Goal: Transaction & Acquisition: Purchase product/service

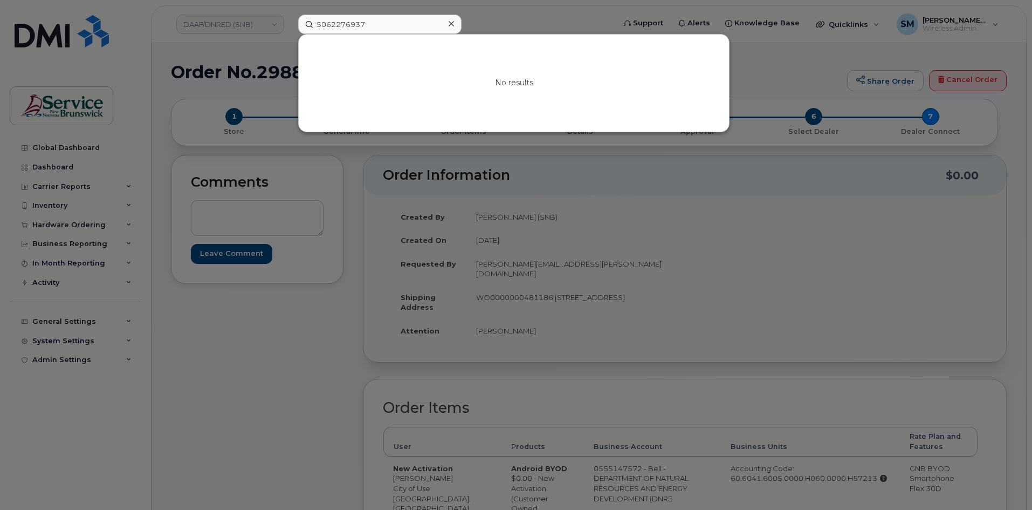
click at [222, 26] on div at bounding box center [516, 255] width 1032 height 510
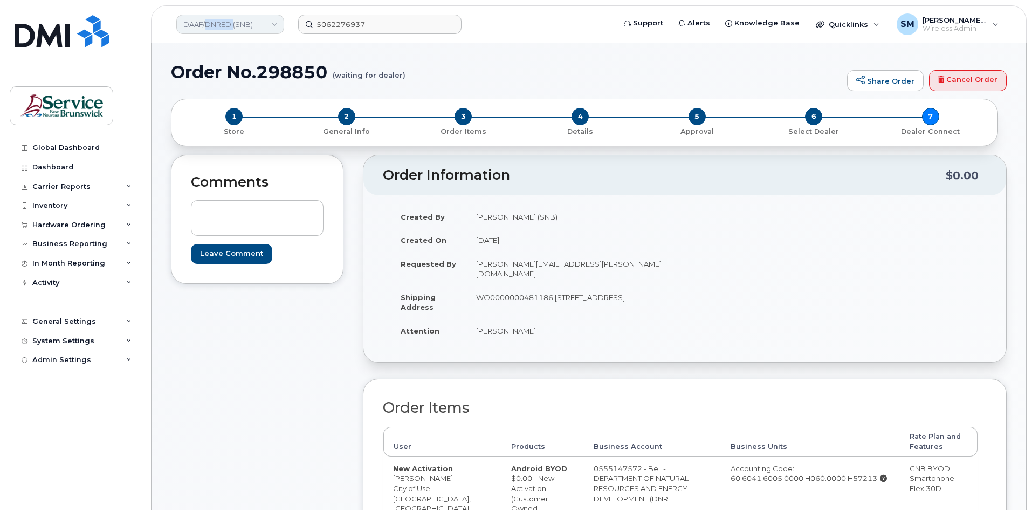
click at [223, 26] on link "DAAF/DNRED (SNB)" at bounding box center [230, 24] width 108 height 19
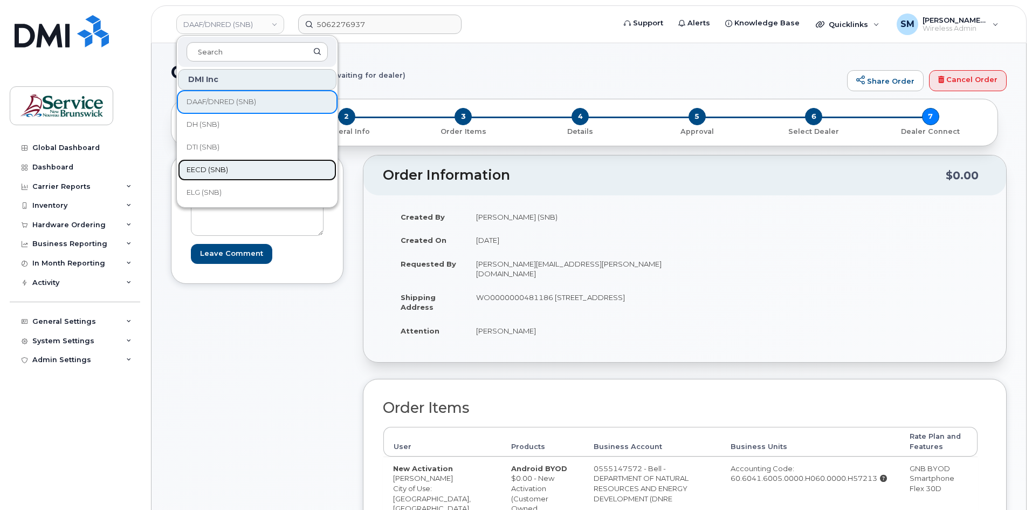
click at [239, 163] on link "EECD (SNB)" at bounding box center [257, 170] width 159 height 22
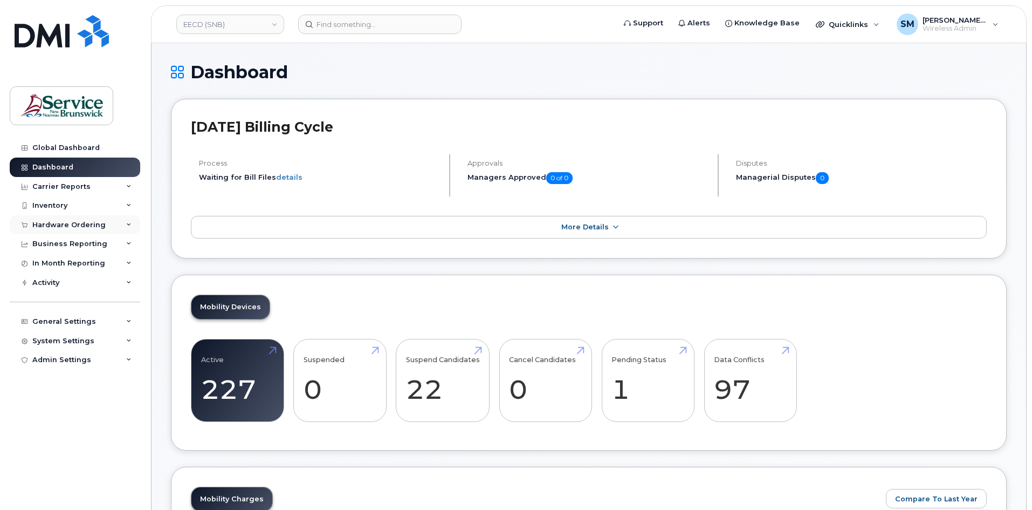
click at [93, 224] on div "Hardware Ordering" at bounding box center [68, 225] width 73 height 9
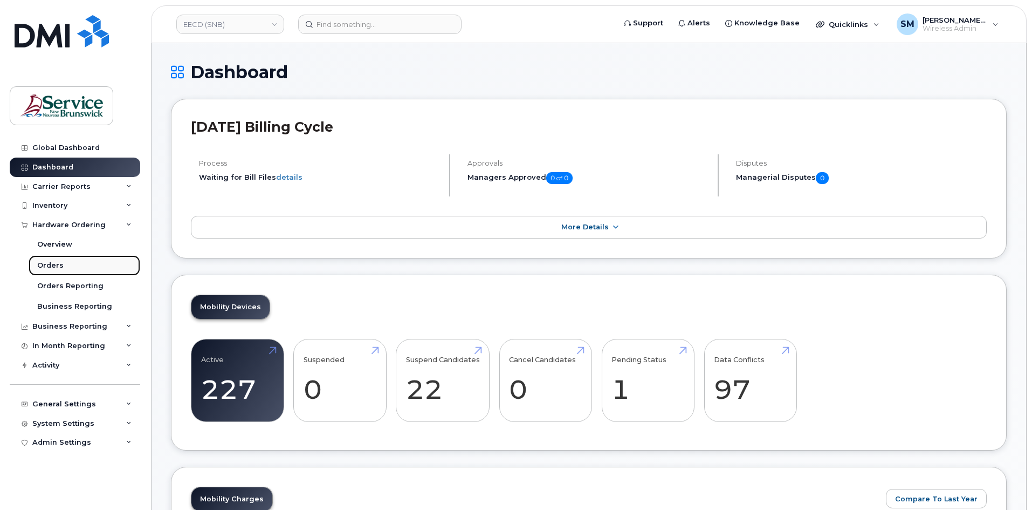
click at [94, 273] on link "Orders" at bounding box center [85, 265] width 112 height 20
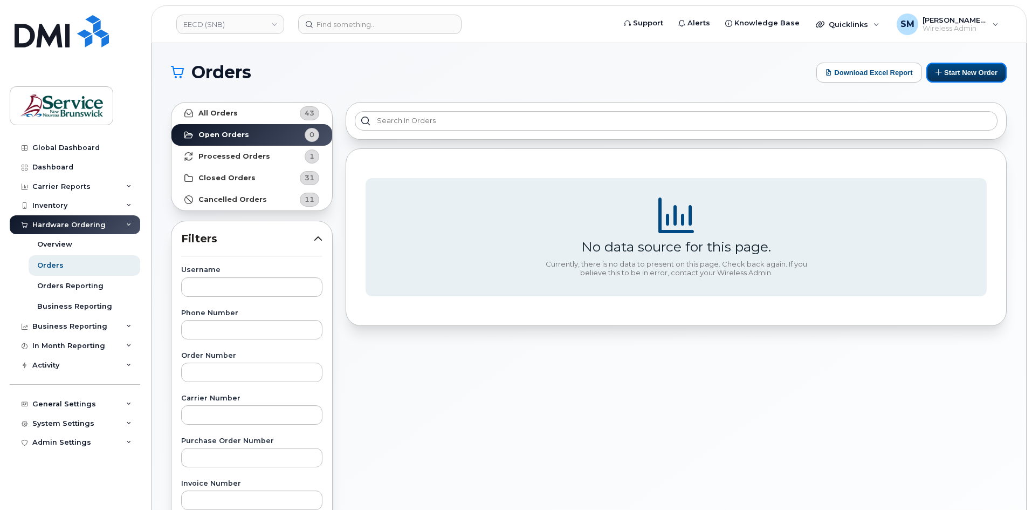
drag, startPoint x: 974, startPoint y: 78, endPoint x: 858, endPoint y: 99, distance: 117.7
click at [973, 78] on button "Start New Order" at bounding box center [966, 73] width 80 height 20
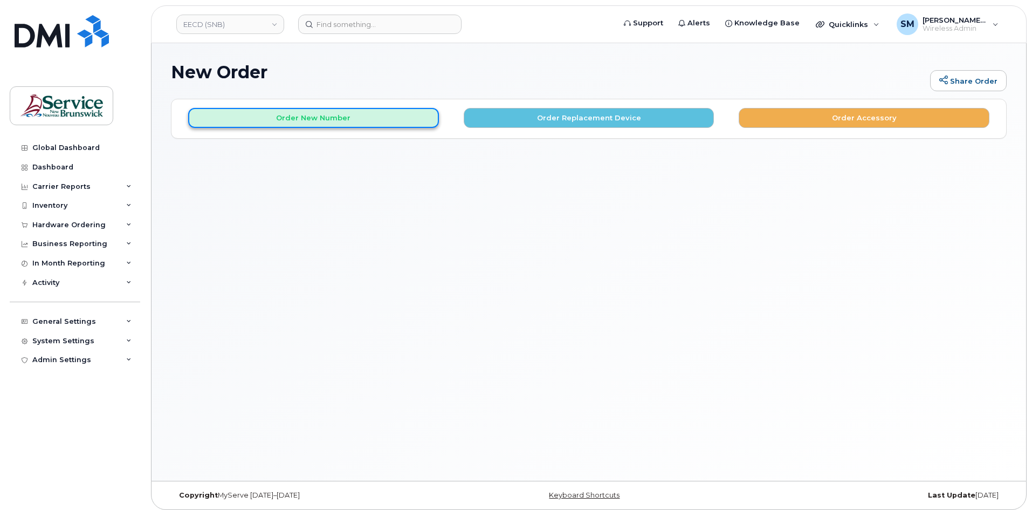
click at [240, 118] on button "Order New Number" at bounding box center [313, 118] width 251 height 20
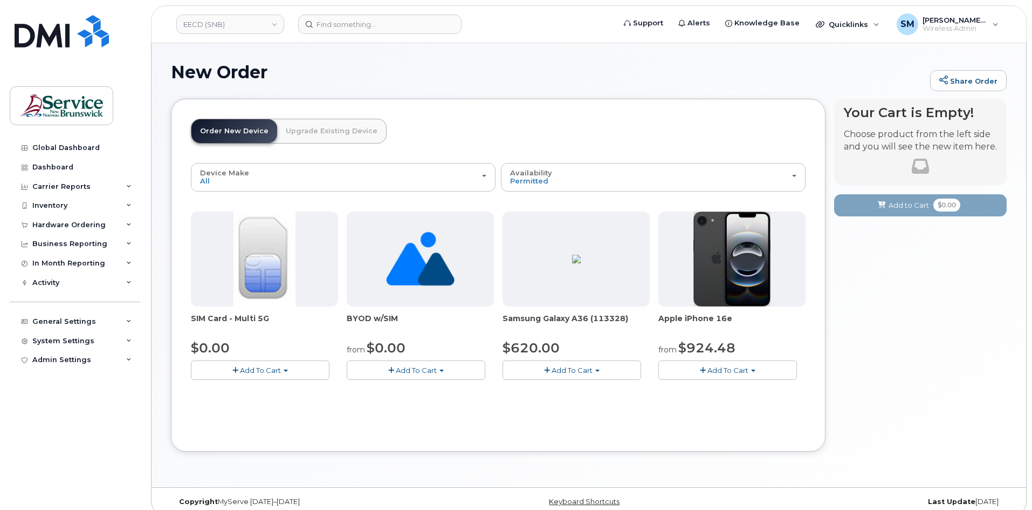
click at [708, 373] on span "Add To Cart" at bounding box center [728, 370] width 41 height 9
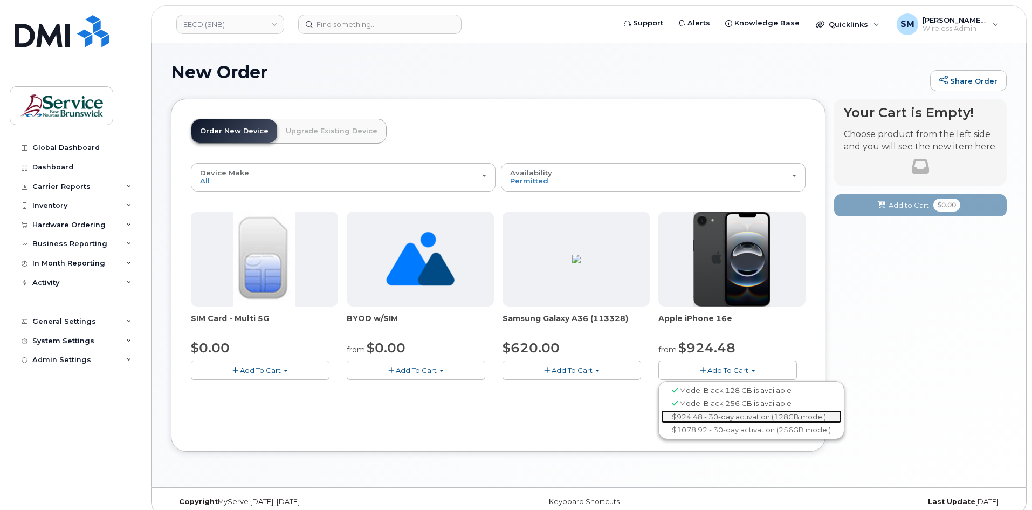
click at [734, 415] on link "$924.48 - 30-day activation (128GB model)" at bounding box center [751, 416] width 181 height 13
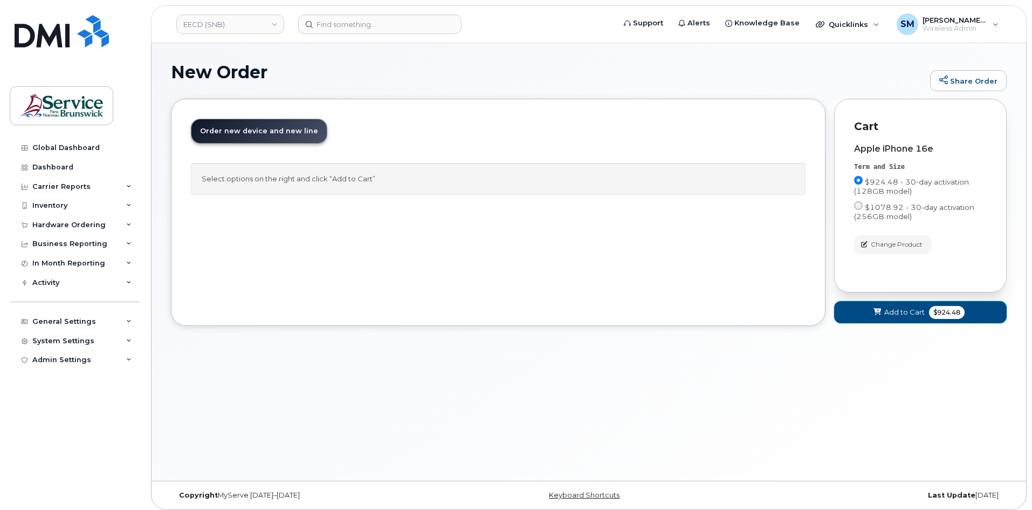
click at [908, 308] on span "Add to Cart" at bounding box center [904, 312] width 40 height 10
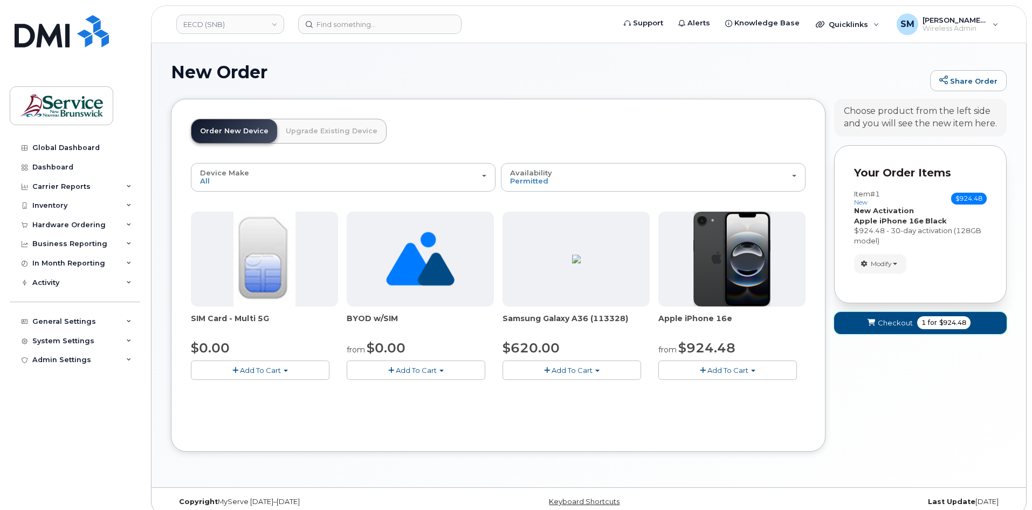
click at [889, 318] on span "Checkout" at bounding box center [895, 323] width 35 height 10
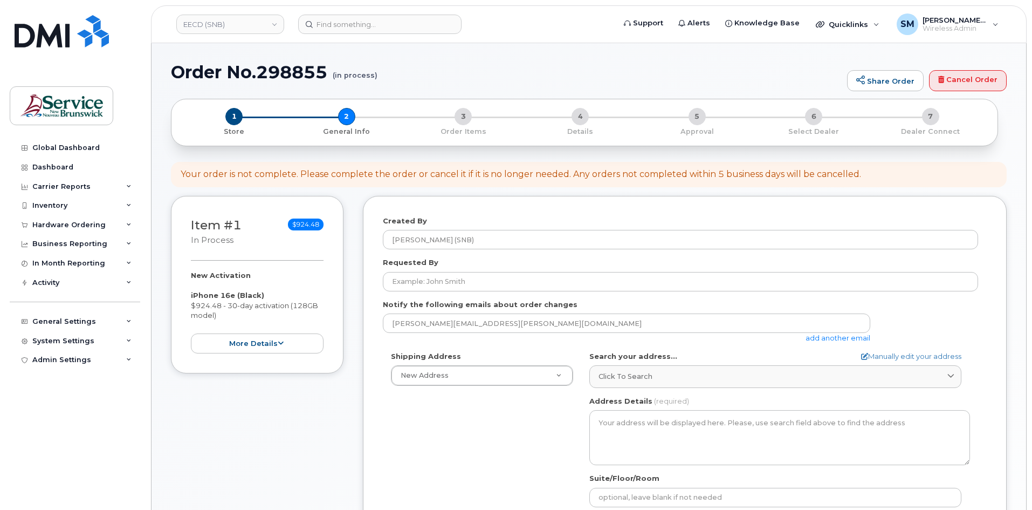
select select
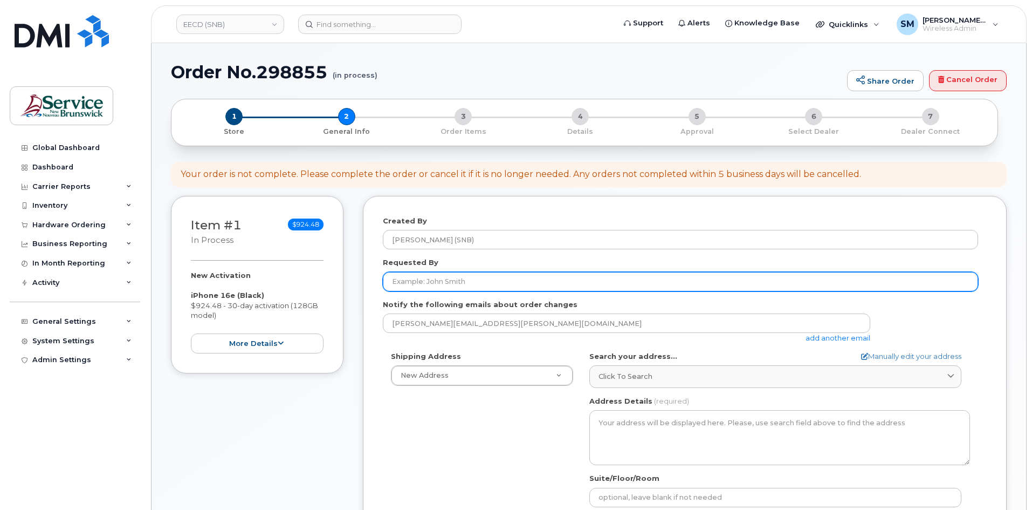
click at [416, 279] on input "Requested By" at bounding box center [680, 281] width 595 height 19
paste input "Kevin.Castro@gnb.ca"
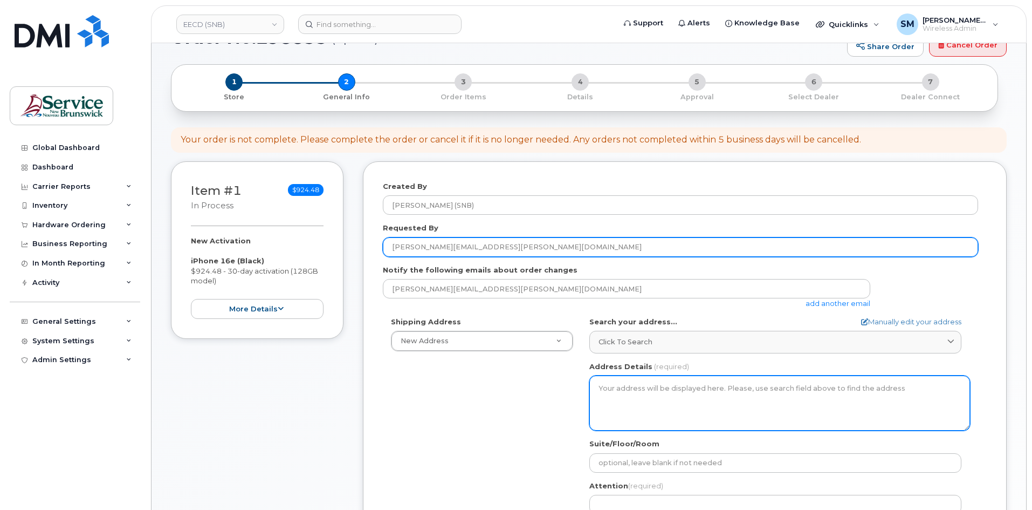
scroll to position [108, 0]
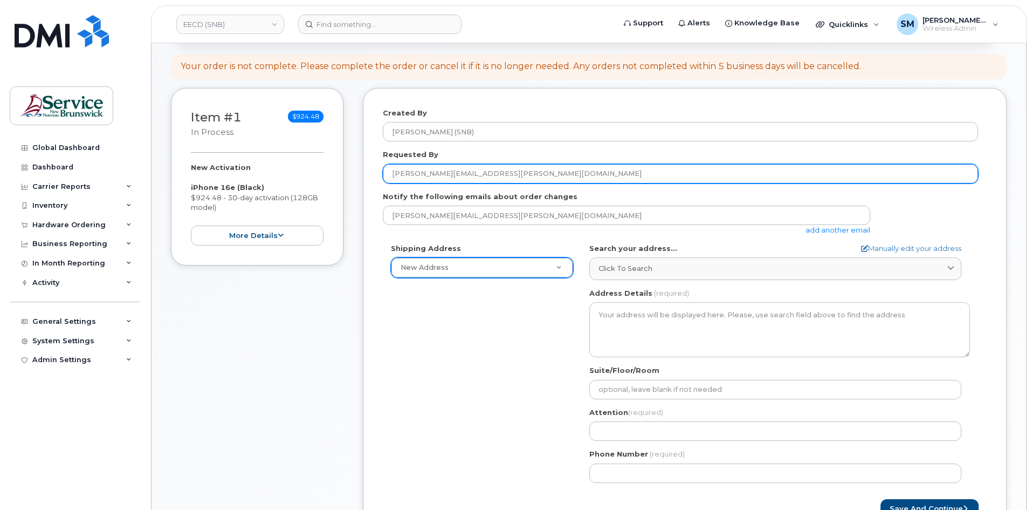
type input "Kevin.Castro@gnb.ca"
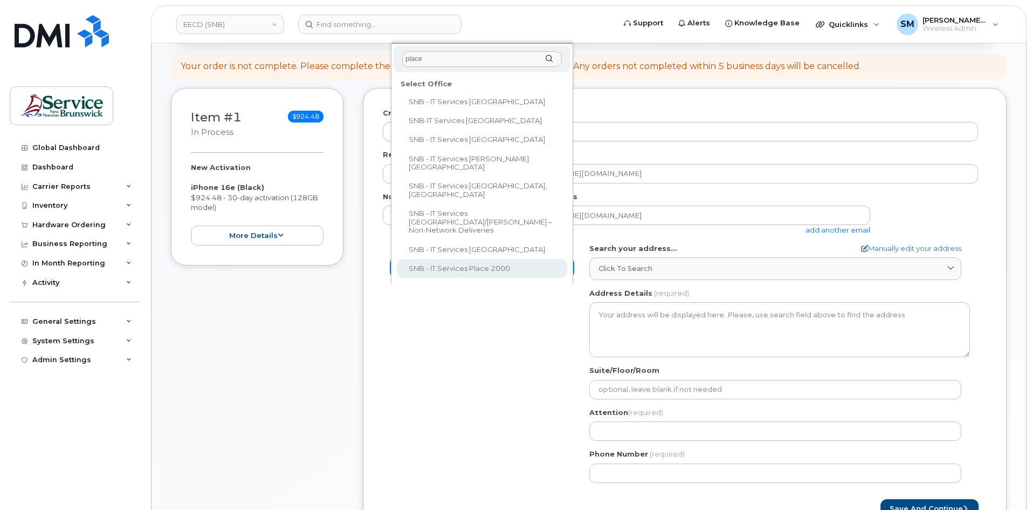
type input "place"
select select
type textarea "250 King St, Room 395 Fredericton New Brunswick E3B 9M9"
type input "Elizabeth Arbeau"
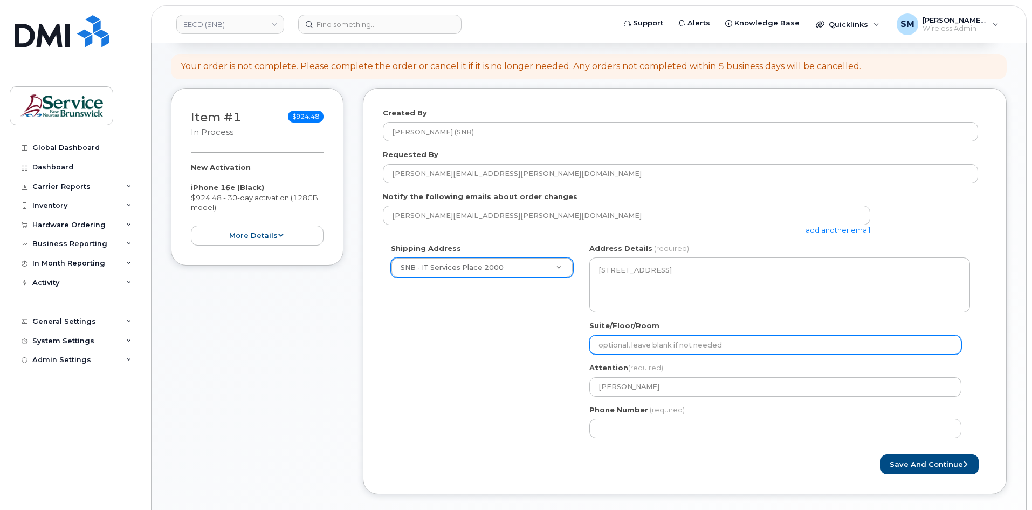
click at [682, 345] on input "Suite/Floor/Room" at bounding box center [775, 344] width 372 height 19
paste input "WO0000000481265"
select select
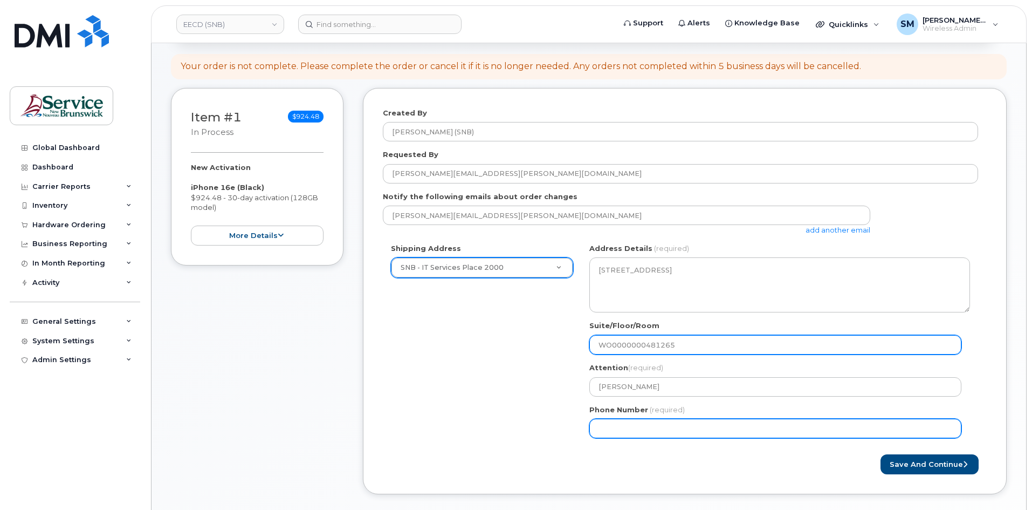
type input "WO0000000481265"
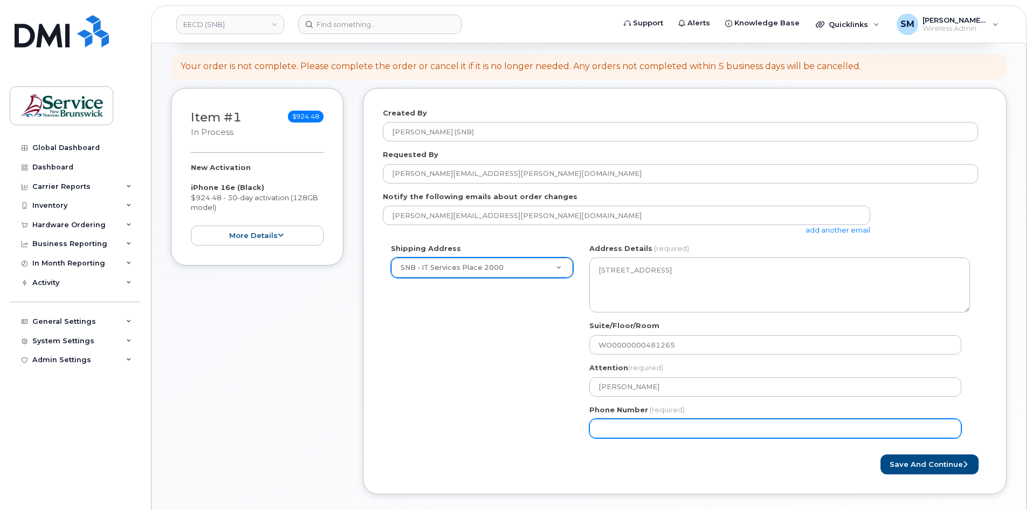
click at [612, 432] on input "Phone Number" at bounding box center [775, 427] width 372 height 19
select select
type input "506639633"
select select
type input "5066396338"
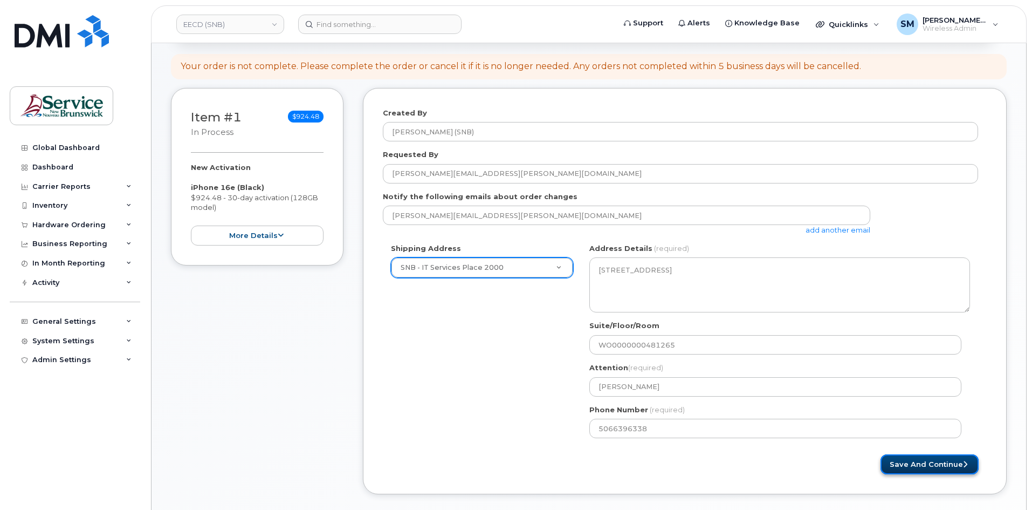
click at [951, 471] on button "Save and Continue" at bounding box center [930, 464] width 98 height 20
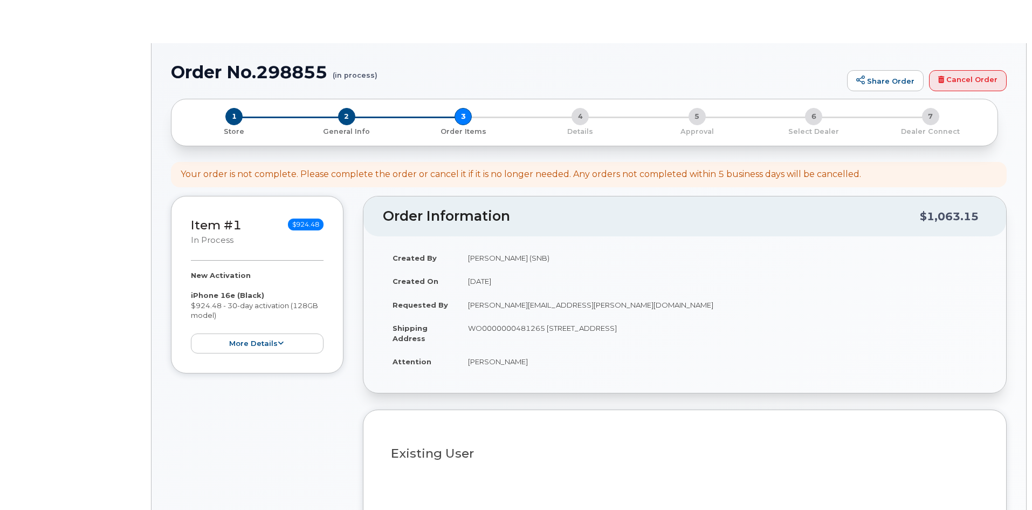
select select
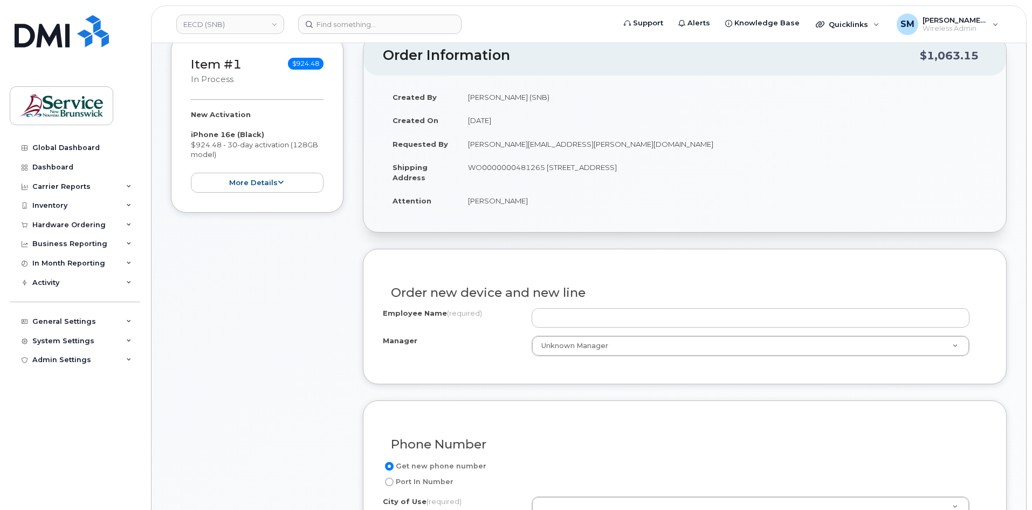
scroll to position [162, 0]
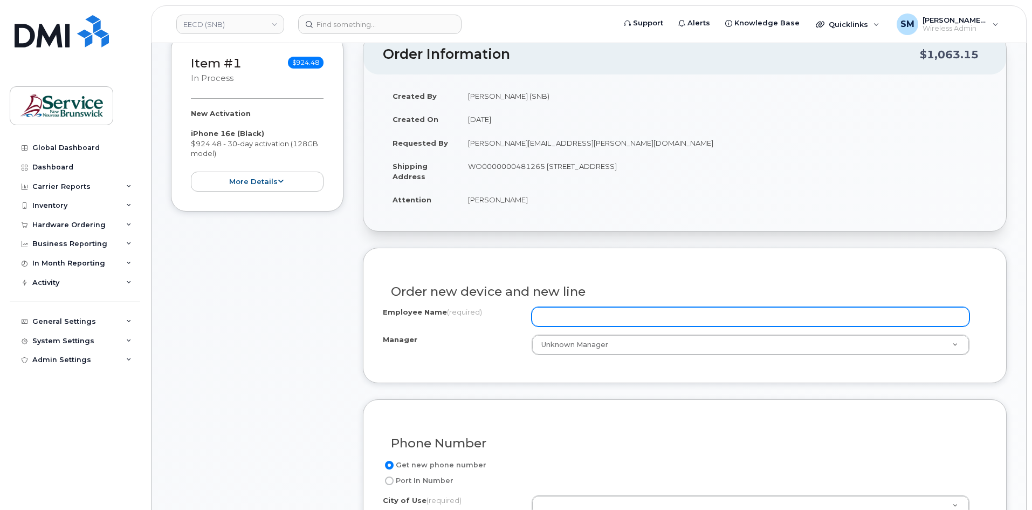
click at [610, 309] on input "Employee Name (required)" at bounding box center [751, 316] width 438 height 19
paste input "Kevin Castro"
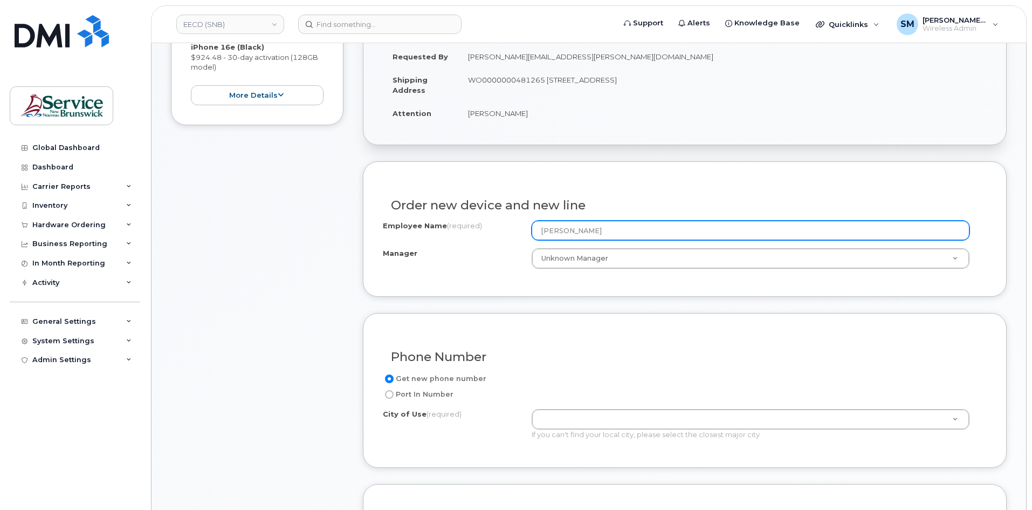
scroll to position [270, 0]
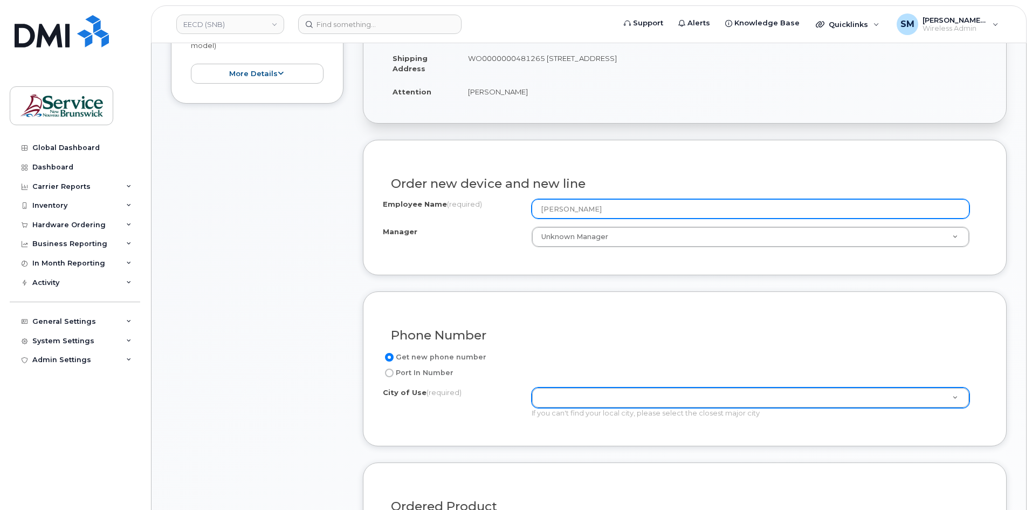
type input "[PERSON_NAME]"
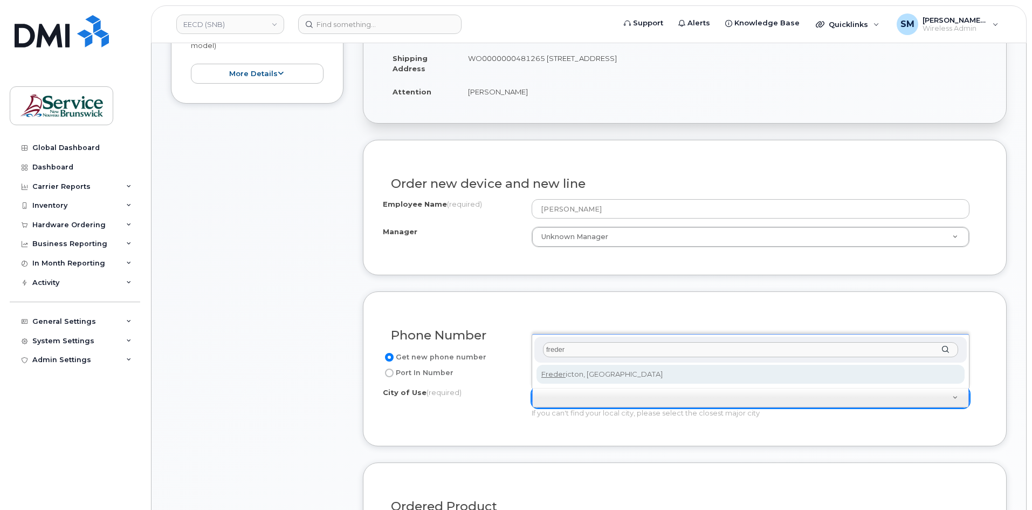
type input "freder"
type input "1578"
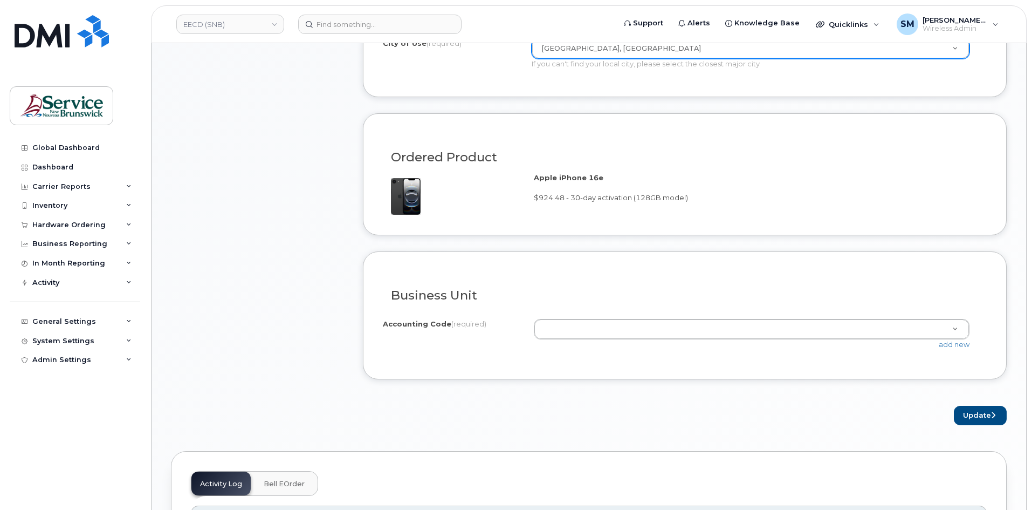
scroll to position [701, 0]
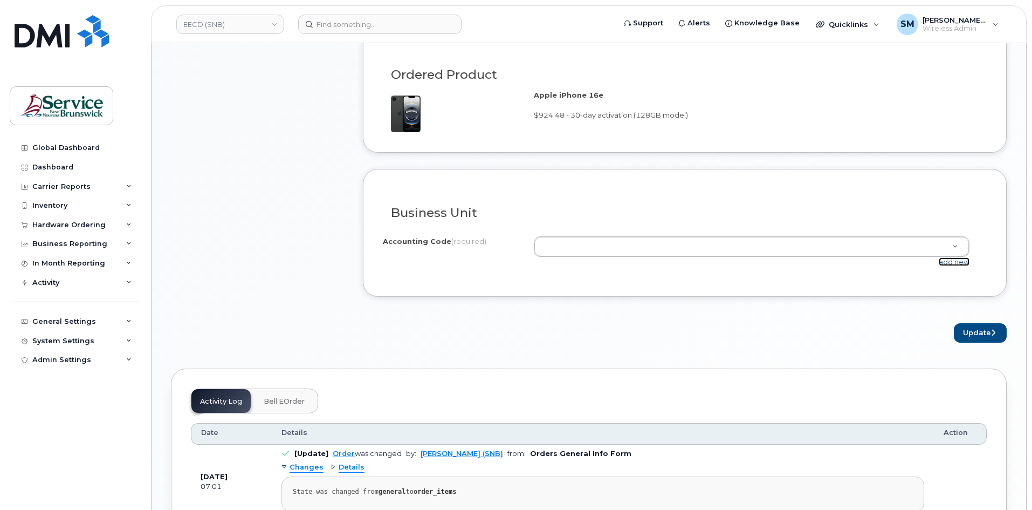
click at [953, 263] on link "add new" at bounding box center [954, 261] width 31 height 9
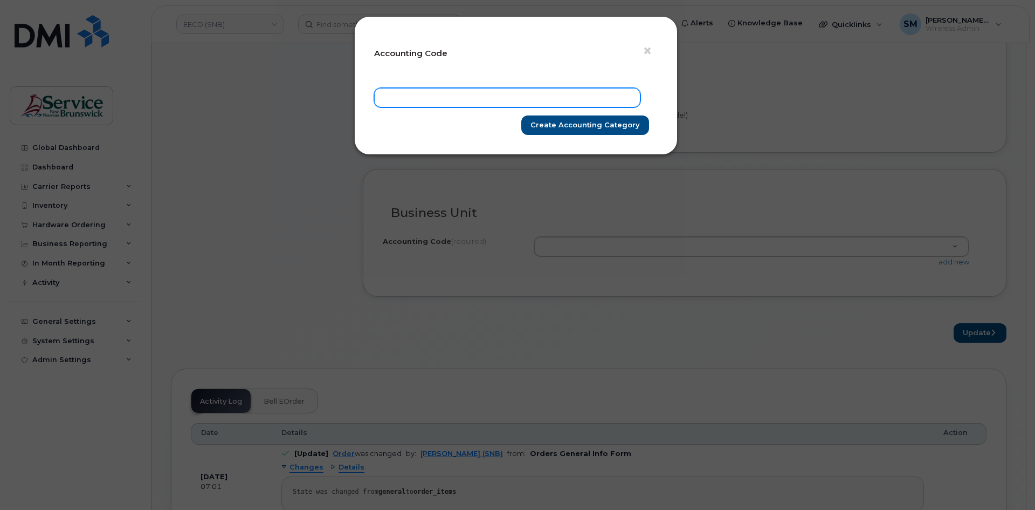
click at [507, 90] on input "text" at bounding box center [507, 97] width 266 height 19
paste input "20.2047.2002.XXXX.PPPP.0000.P02022"
type input "20.2047.2002.XXXX.PPPP.0000.P02022"
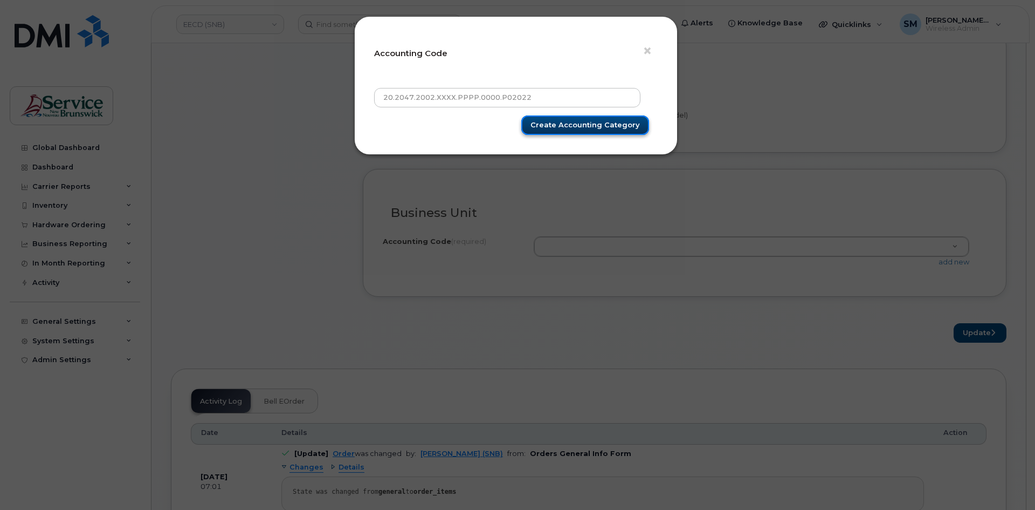
click at [595, 126] on input "Create Accounting category" at bounding box center [585, 125] width 128 height 20
type input "Create Accounting category"
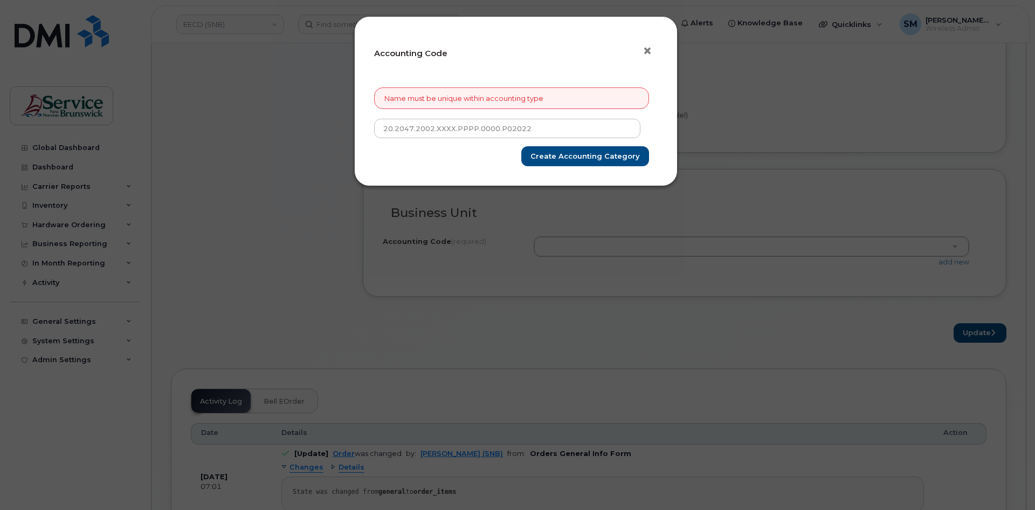
click at [651, 46] on span "×" at bounding box center [648, 51] width 10 height 20
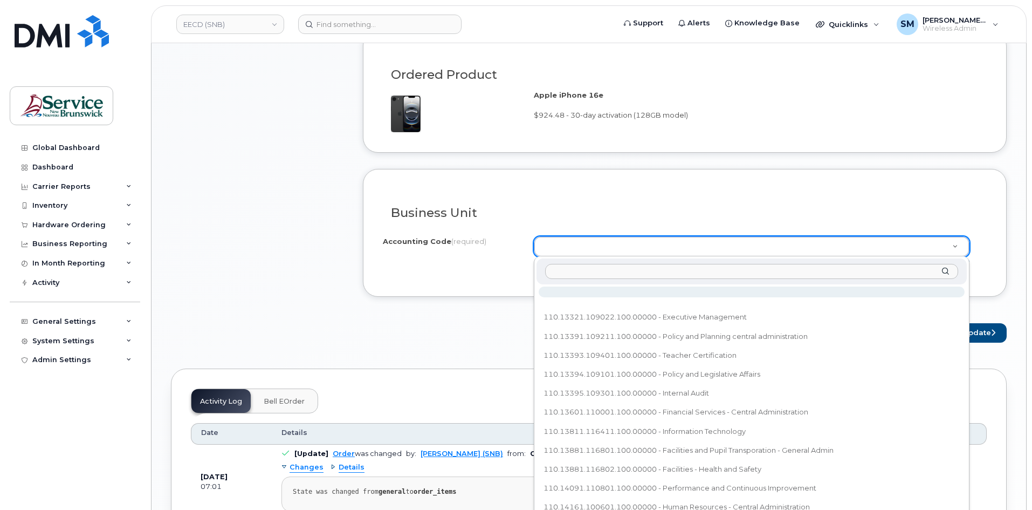
type input "20.2047.2002.XXXX.PPPP.0000.P02022"
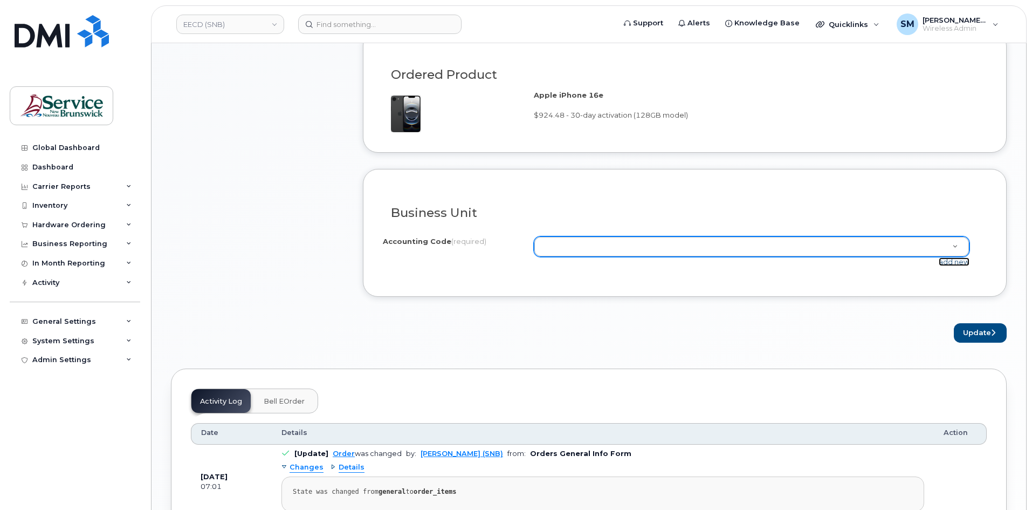
click at [953, 264] on link "add new" at bounding box center [954, 261] width 31 height 9
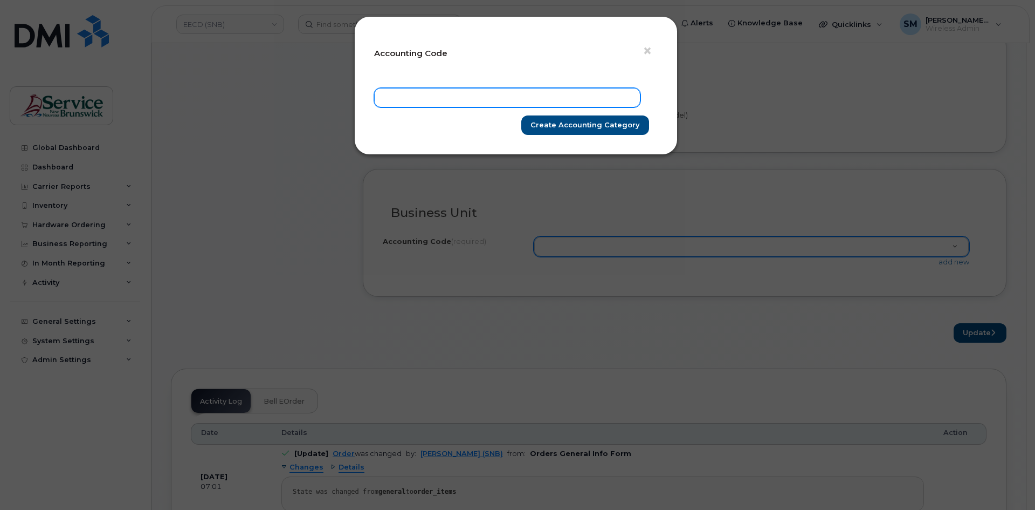
click at [460, 94] on input "text" at bounding box center [507, 97] width 266 height 19
paste input "20.2047.2002.XXXX.PPPP.0000.P02022"
click at [441, 100] on input "20.2047.2002.XXXX.PPPP.0000.P02022" at bounding box center [507, 97] width 266 height 19
type input "20.2047.2002.6071.PPPP.0000.P02022"
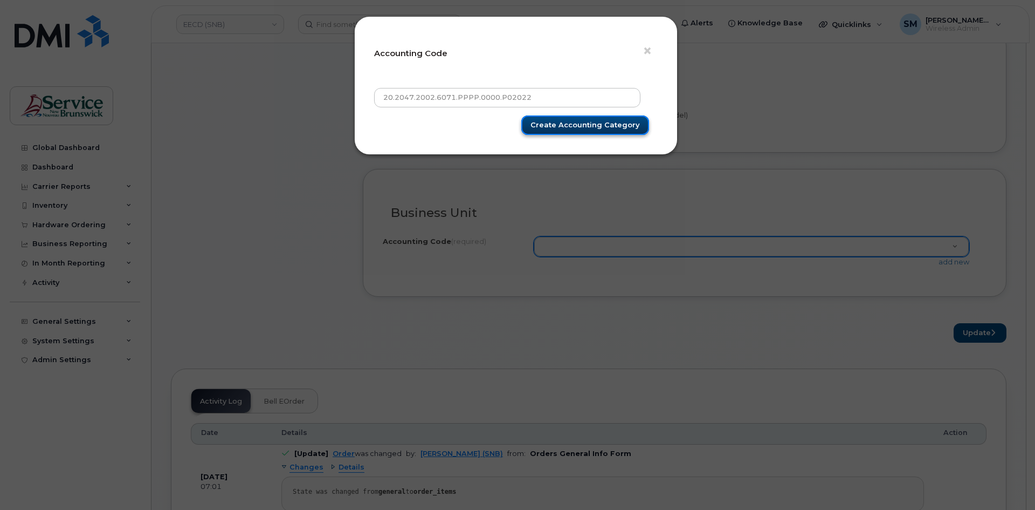
click at [612, 131] on input "Create Accounting category" at bounding box center [585, 125] width 128 height 20
type input "Create Accounting category"
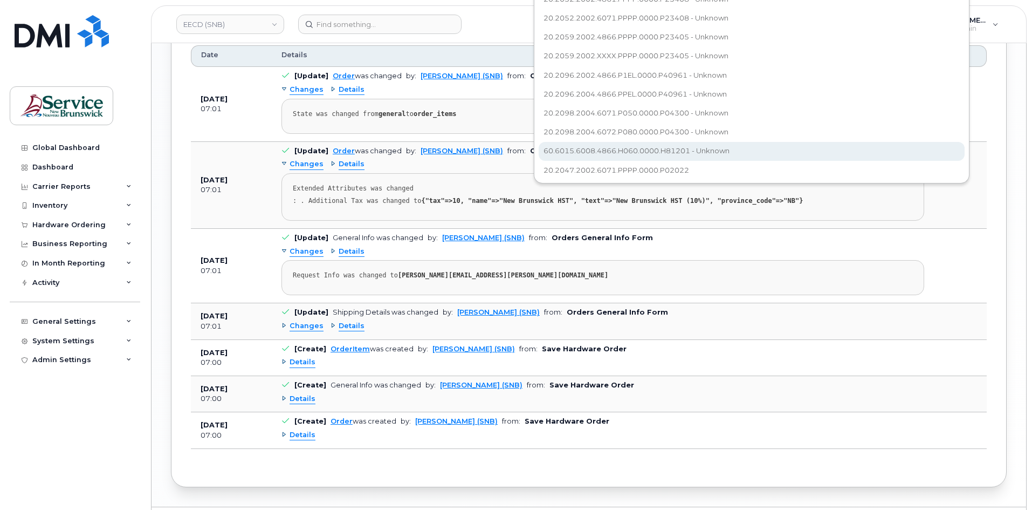
scroll to position [490, 0]
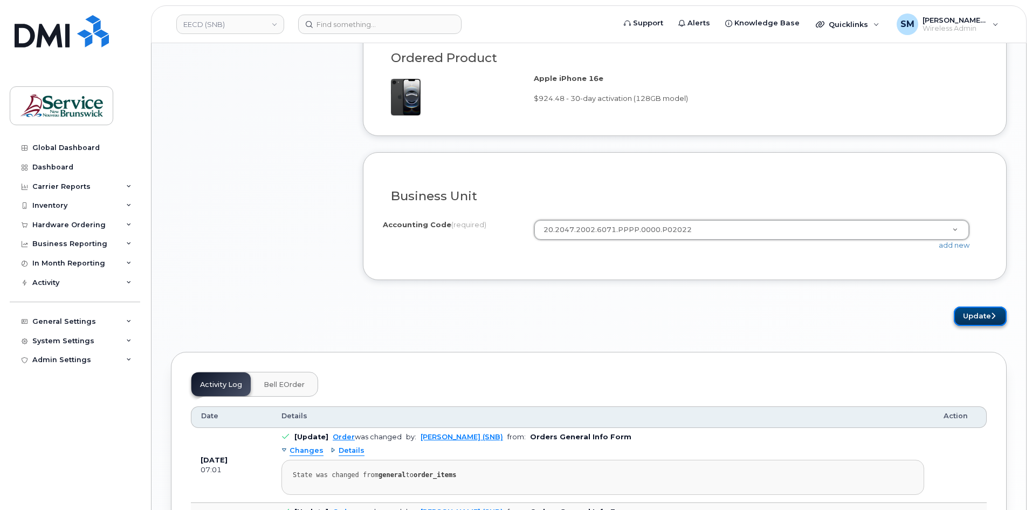
click at [979, 315] on button "Update" at bounding box center [980, 316] width 53 height 20
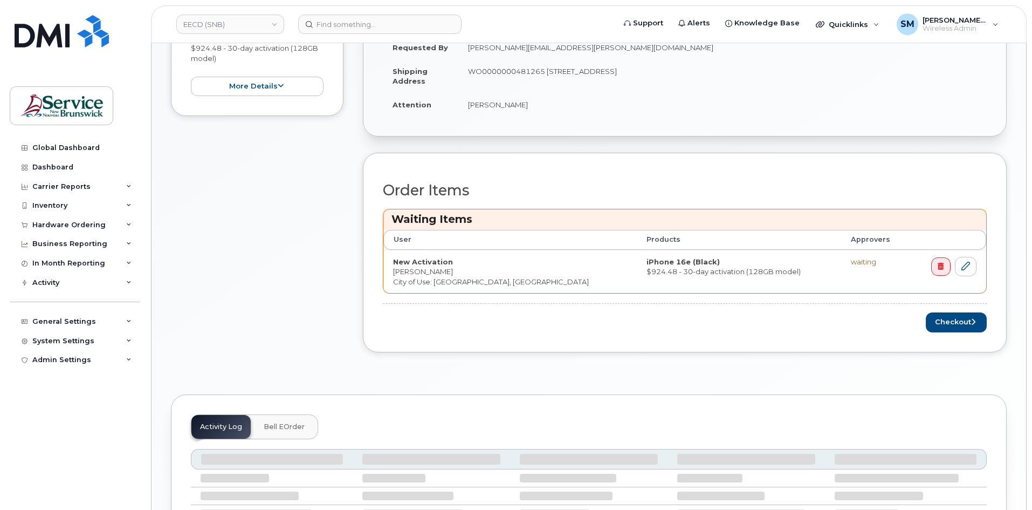
scroll to position [377, 0]
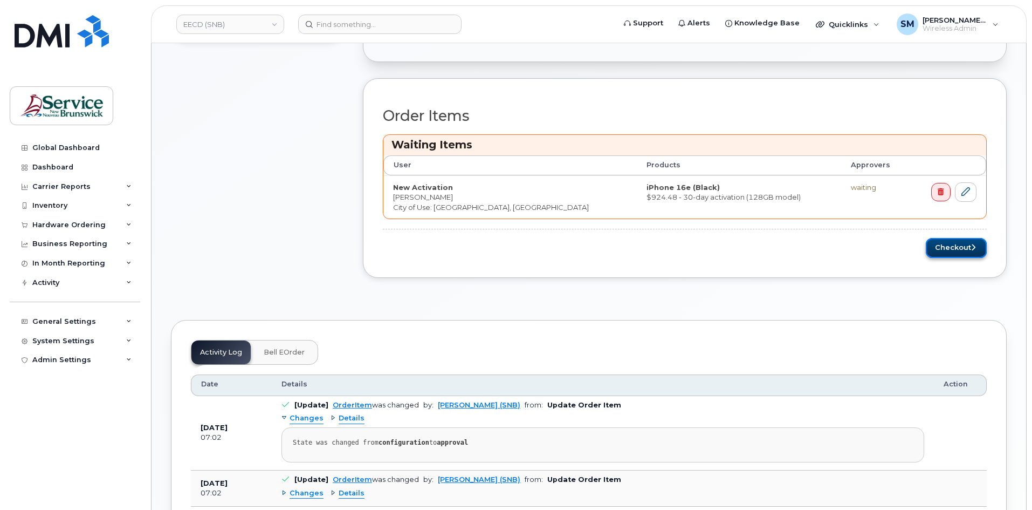
click at [951, 252] on button "Checkout" at bounding box center [956, 248] width 61 height 20
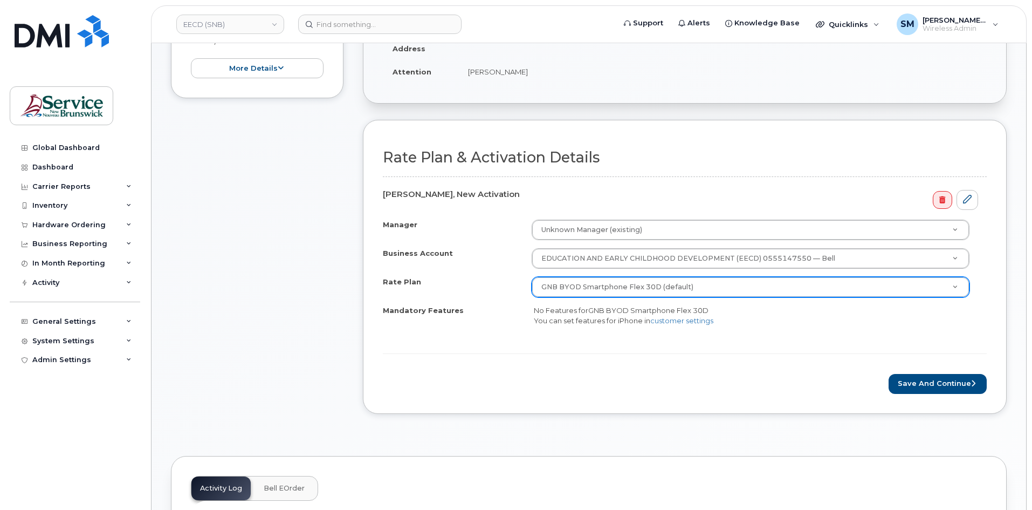
scroll to position [270, 0]
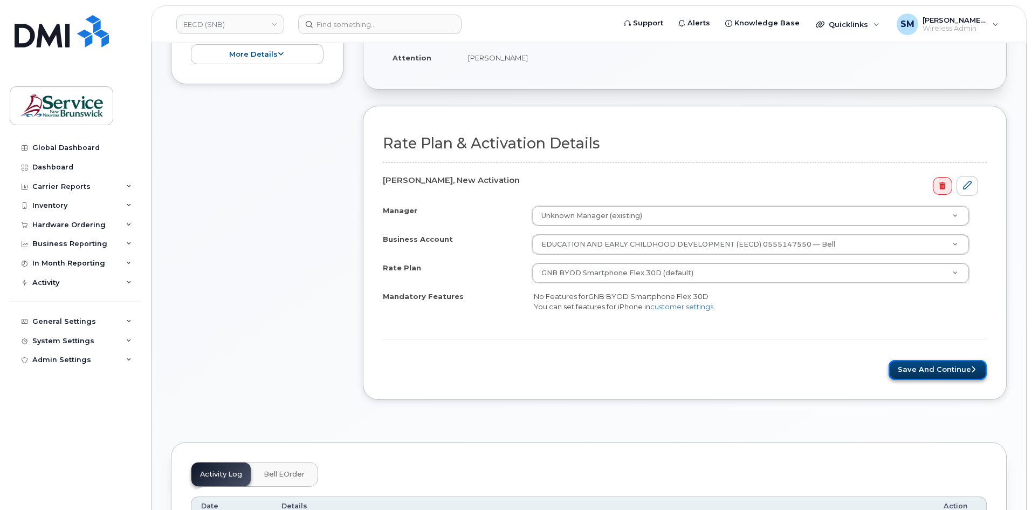
click at [932, 375] on button "Save and Continue" at bounding box center [938, 370] width 98 height 20
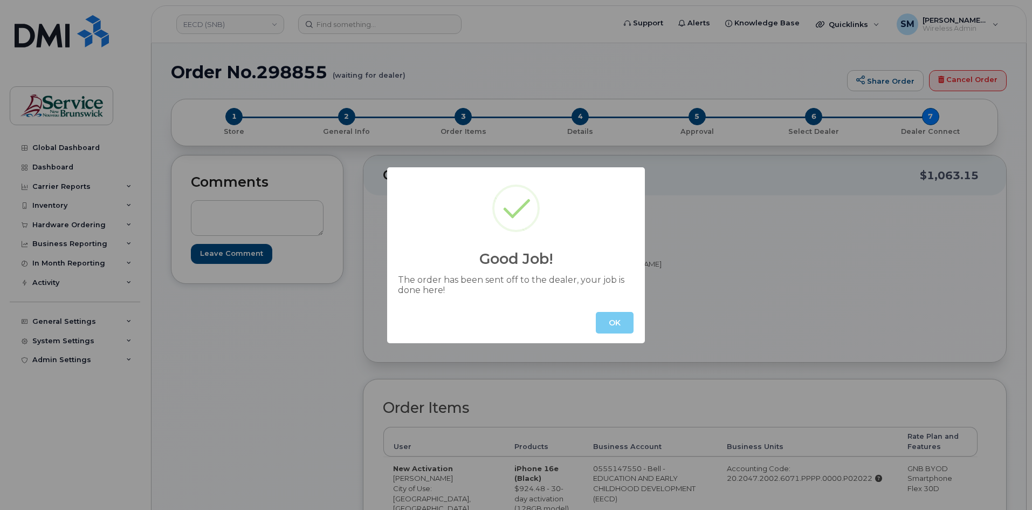
click at [606, 321] on button "OK" at bounding box center [615, 323] width 38 height 22
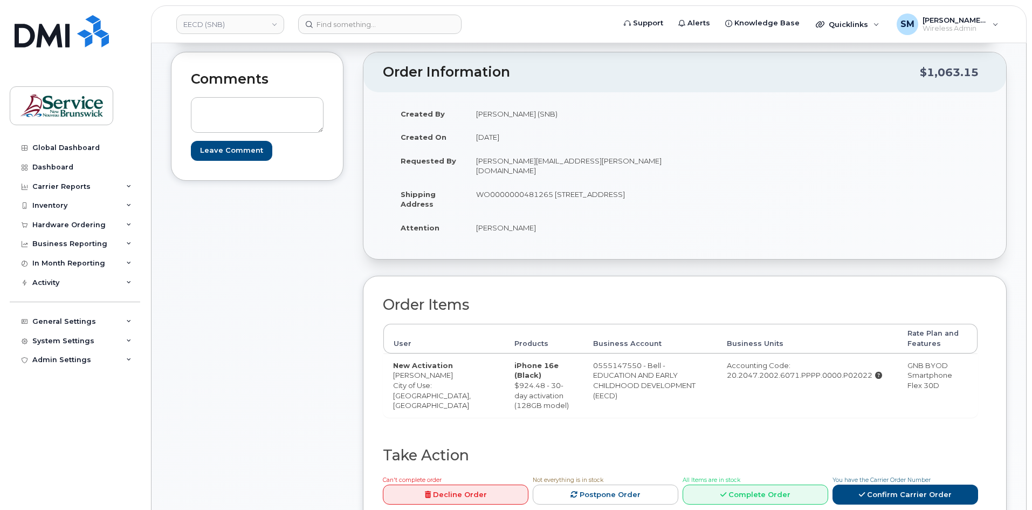
scroll to position [108, 0]
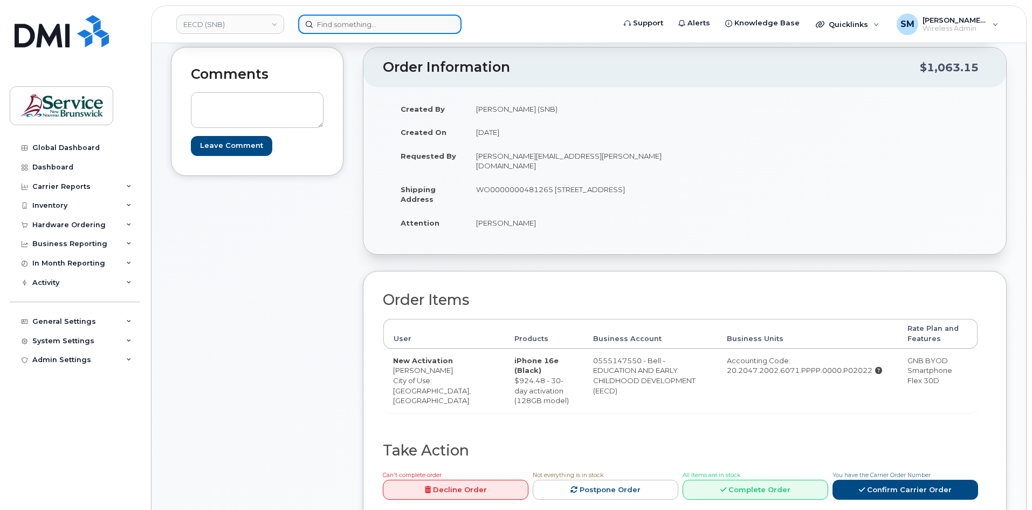
click at [324, 28] on input at bounding box center [379, 24] width 163 height 19
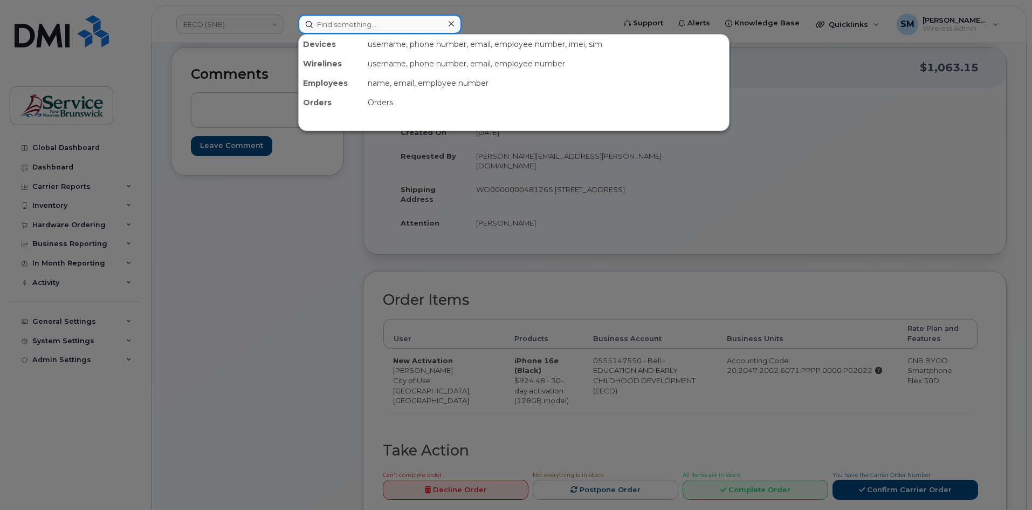
paste input "[PHONE_NUMBER]"
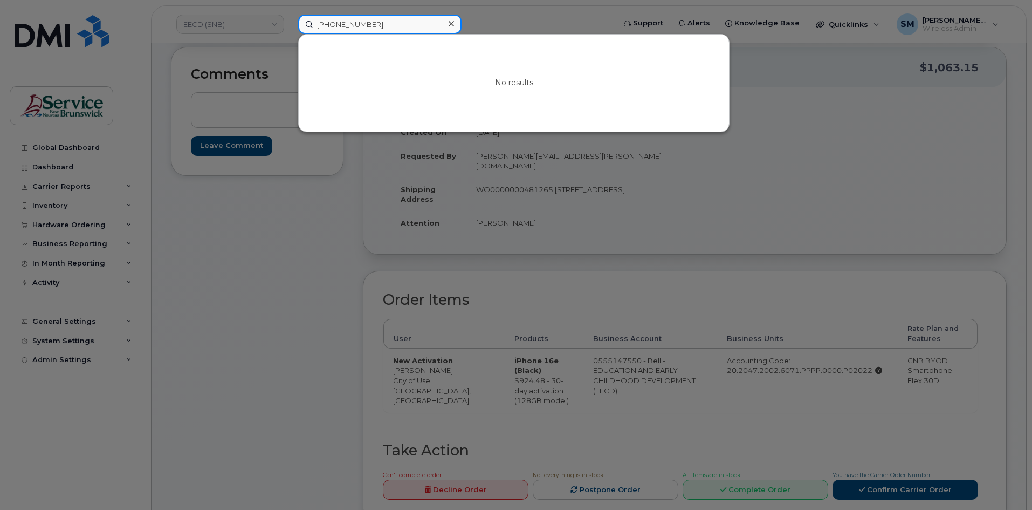
type input "[PHONE_NUMBER]"
